Goal: Information Seeking & Learning: Learn about a topic

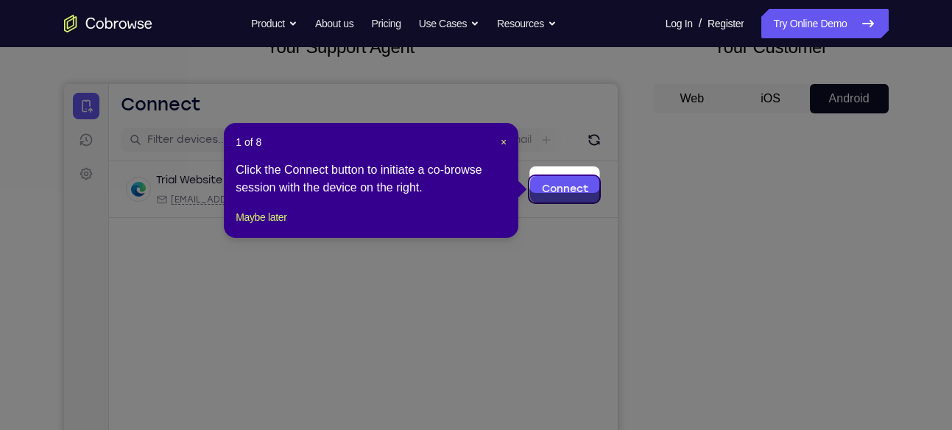
scroll to position [92, 0]
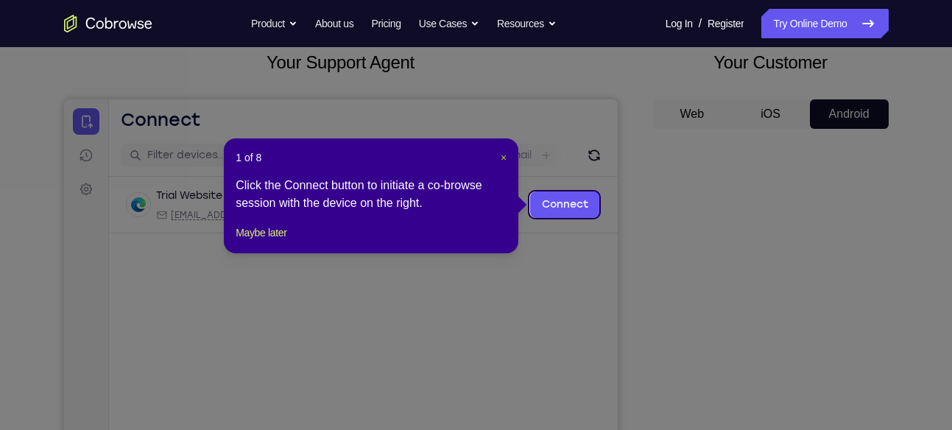
click at [501, 157] on span "×" at bounding box center [504, 158] width 6 height 12
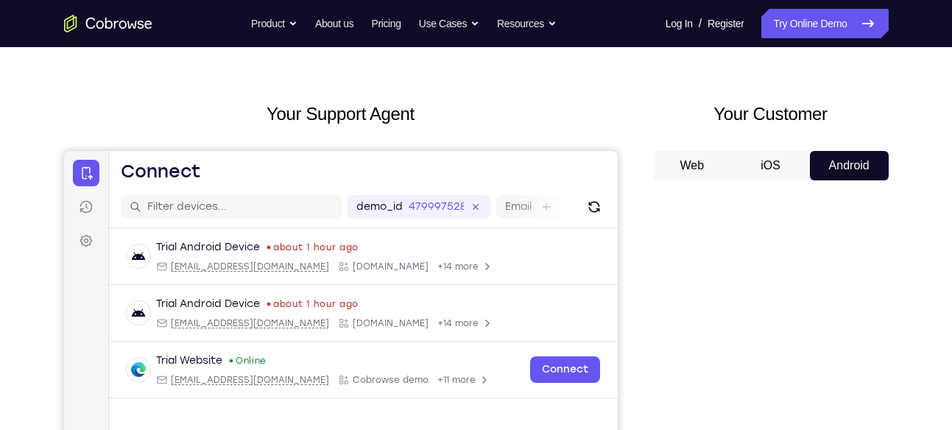
scroll to position [0, 0]
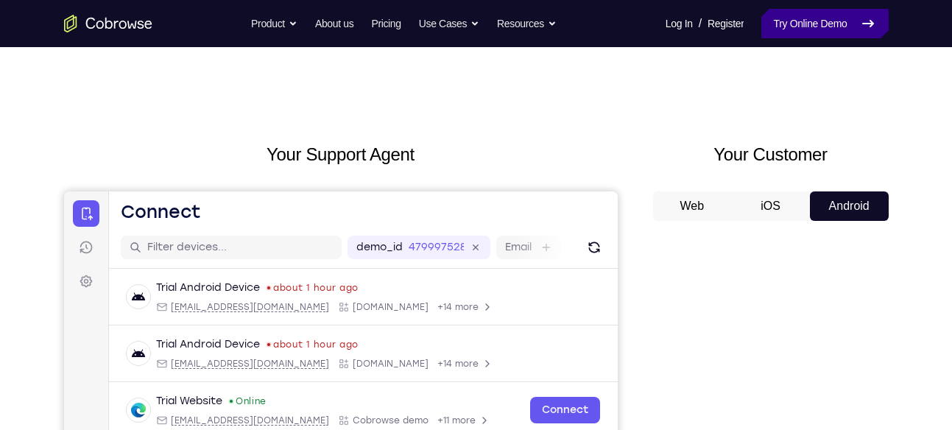
click at [785, 21] on link "Try Online Demo" at bounding box center [824, 23] width 127 height 29
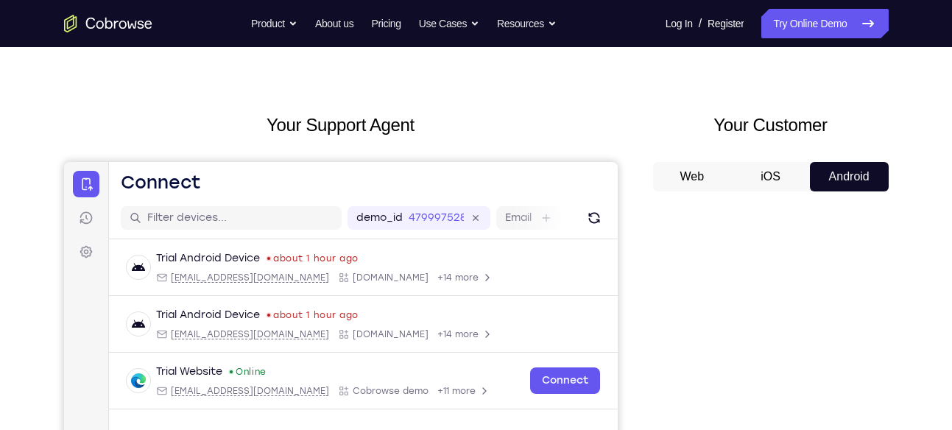
scroll to position [30, 0]
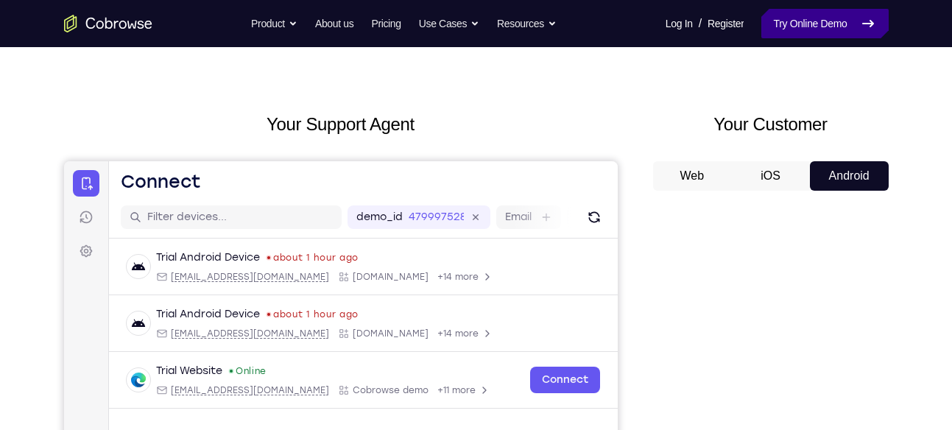
click at [802, 29] on link "Try Online Demo" at bounding box center [824, 23] width 127 height 29
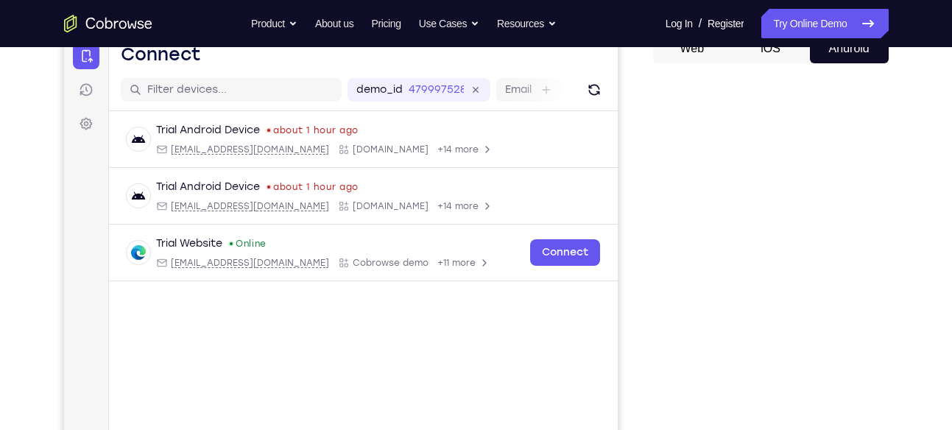
scroll to position [217, 0]
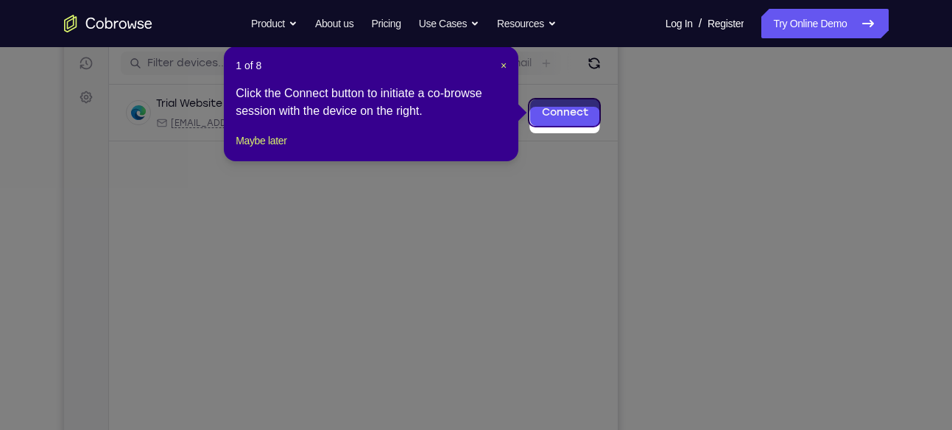
scroll to position [160, 0]
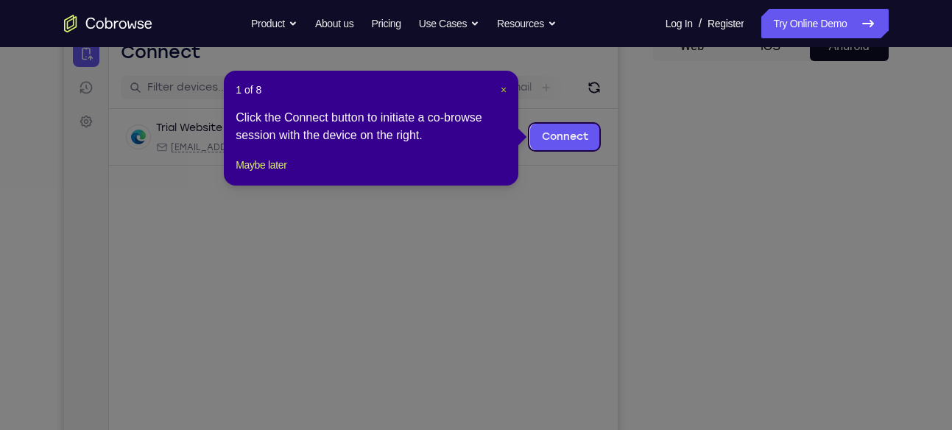
click at [501, 94] on span "×" at bounding box center [504, 90] width 6 height 12
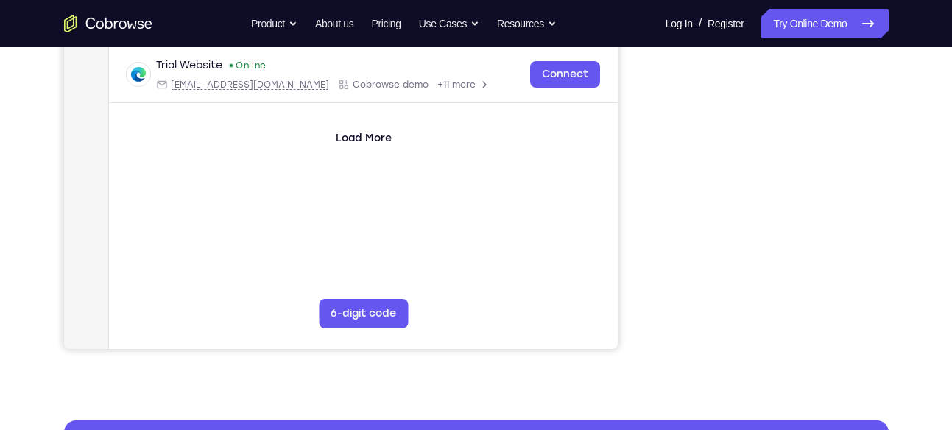
scroll to position [301, 0]
